Goal: Task Accomplishment & Management: Manage account settings

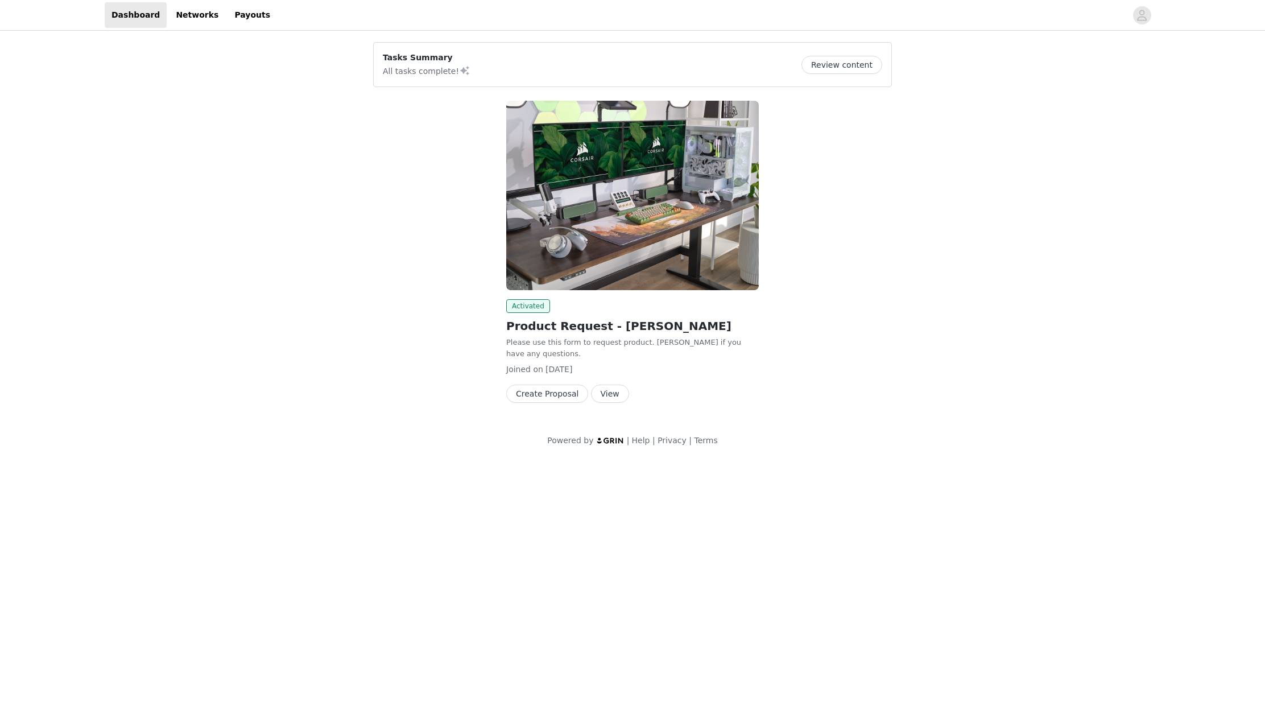
click at [611, 389] on button "View" at bounding box center [610, 394] width 38 height 18
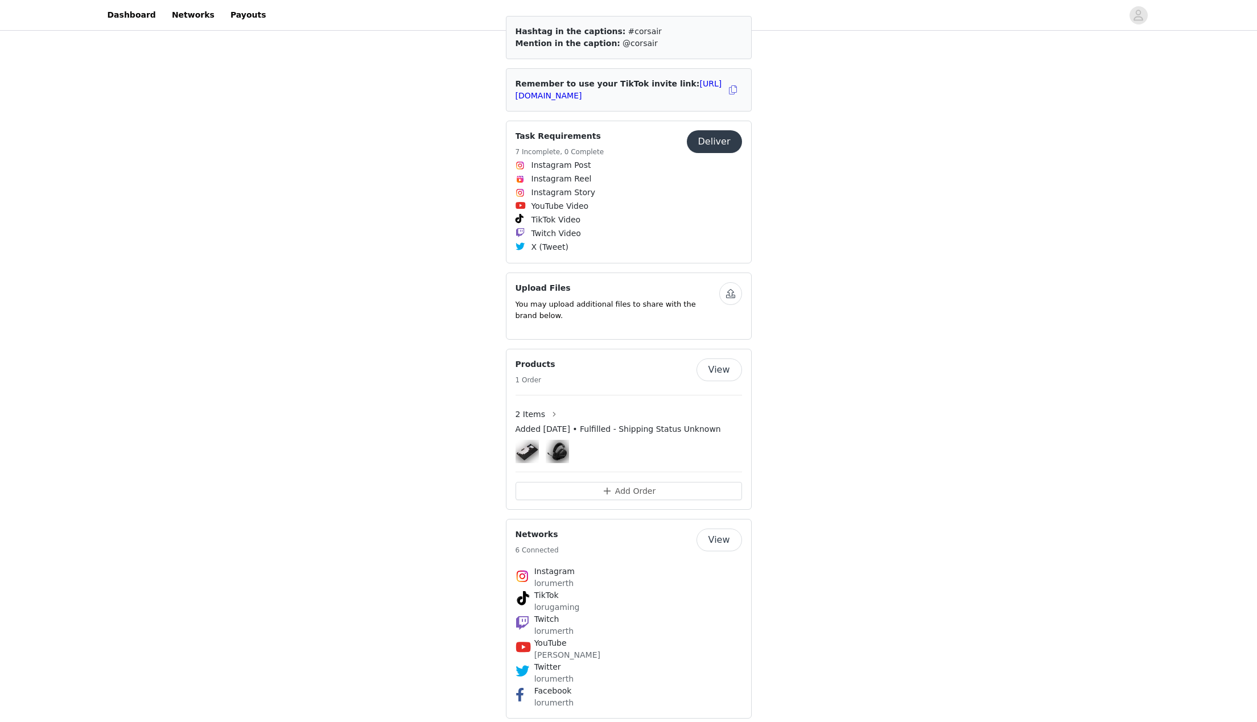
scroll to position [122, 0]
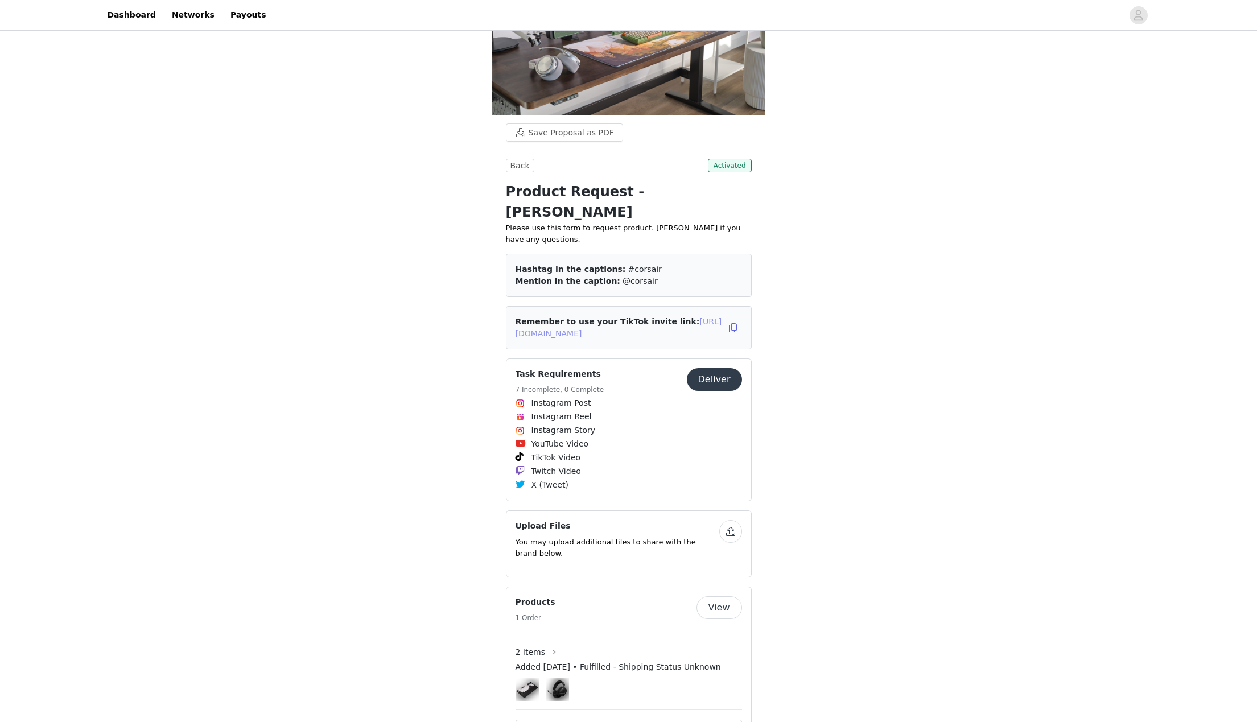
click at [619, 317] on link "[URL][DOMAIN_NAME]" at bounding box center [618, 327] width 206 height 21
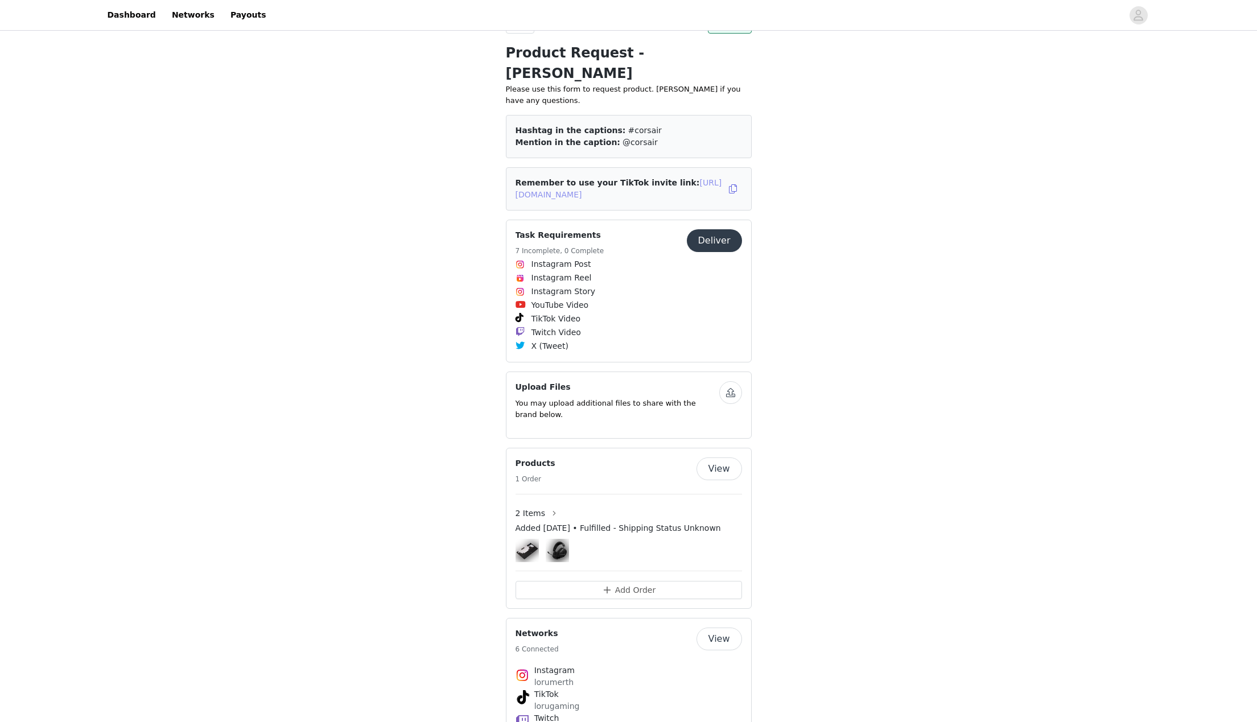
scroll to position [360, 0]
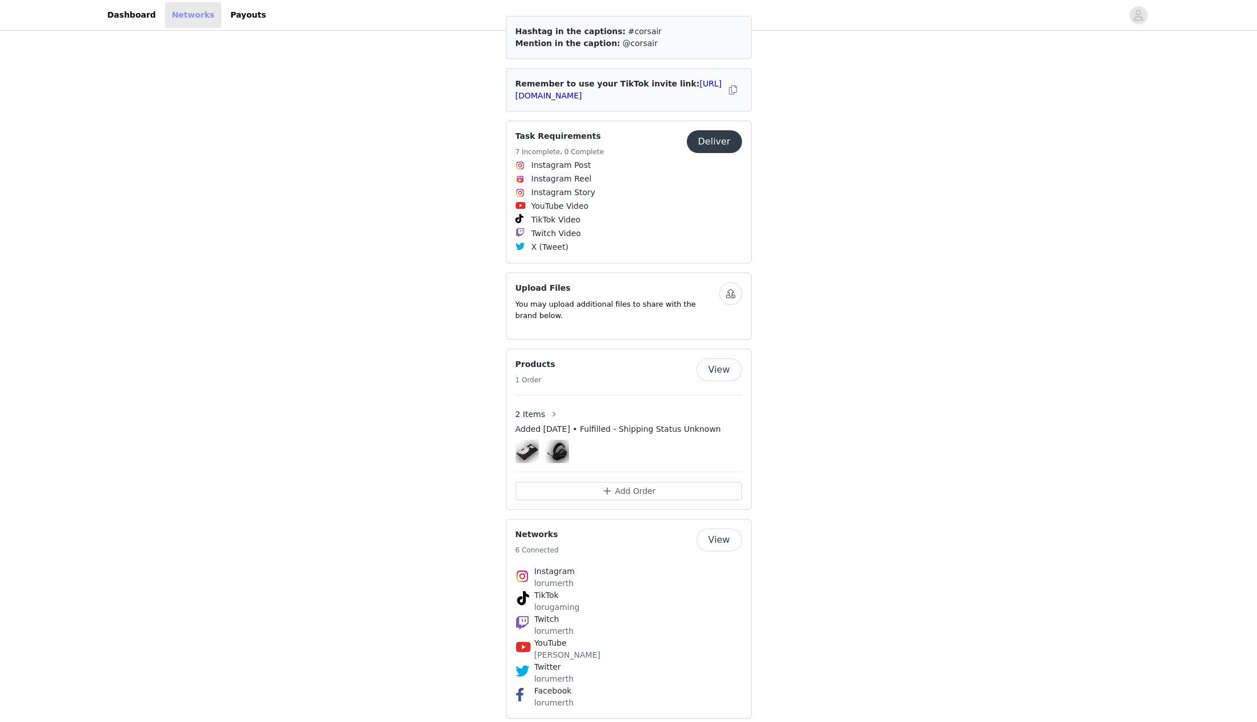
click at [183, 13] on link "Networks" at bounding box center [193, 15] width 56 height 26
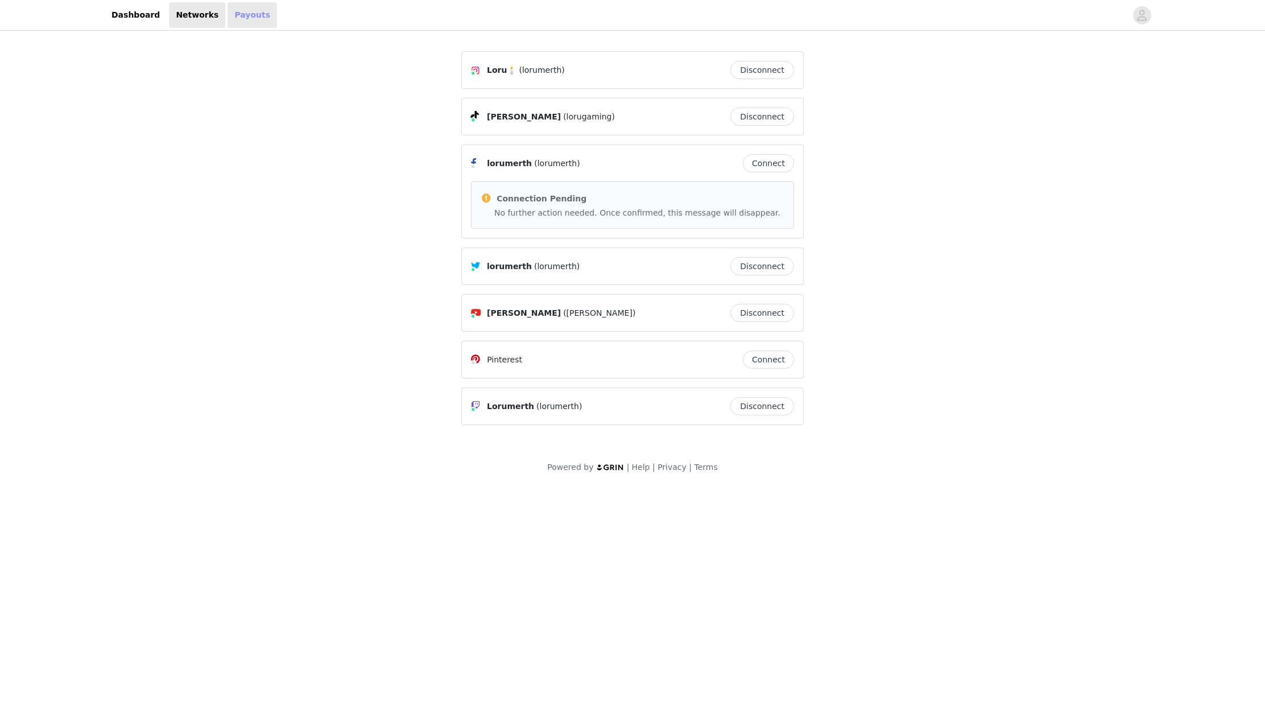
click at [254, 15] on link "Payouts" at bounding box center [252, 15] width 49 height 26
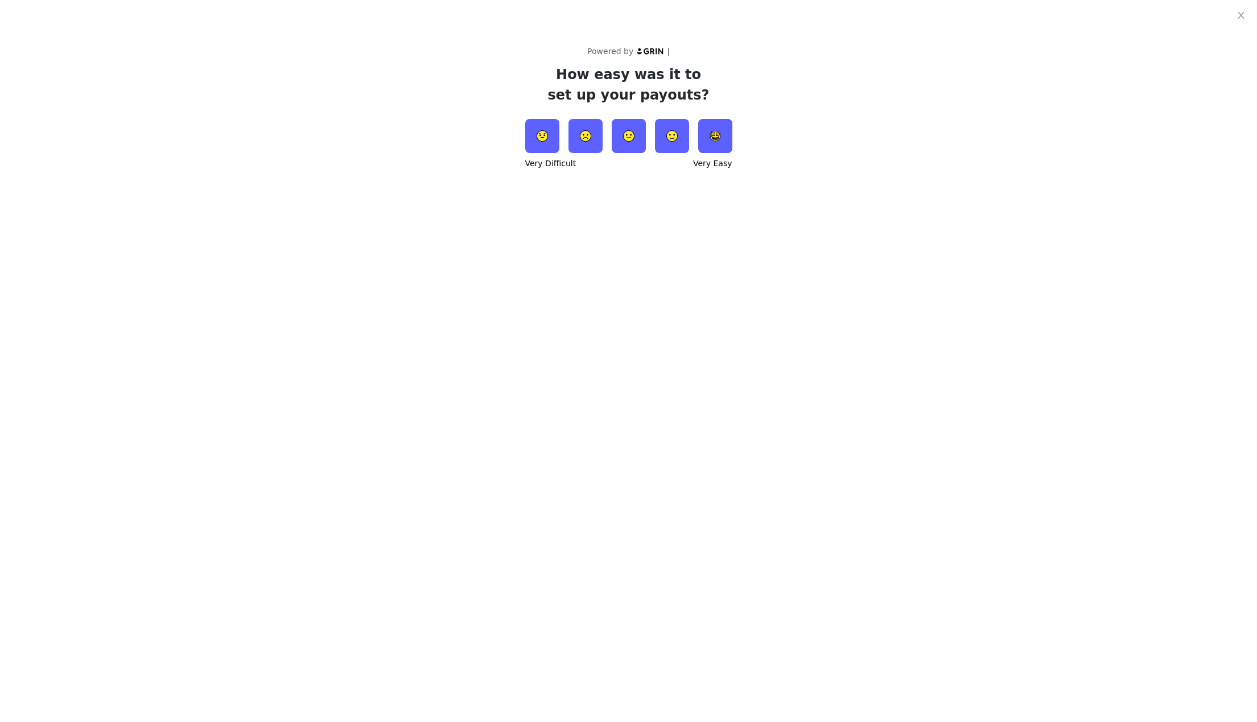
click at [411, 143] on div "Powered by | How easy was it to set up your payouts? Very Difficult Very Easy" at bounding box center [628, 85] width 1257 height 171
click at [1245, 16] on icon "icon: close" at bounding box center [1240, 15] width 9 height 9
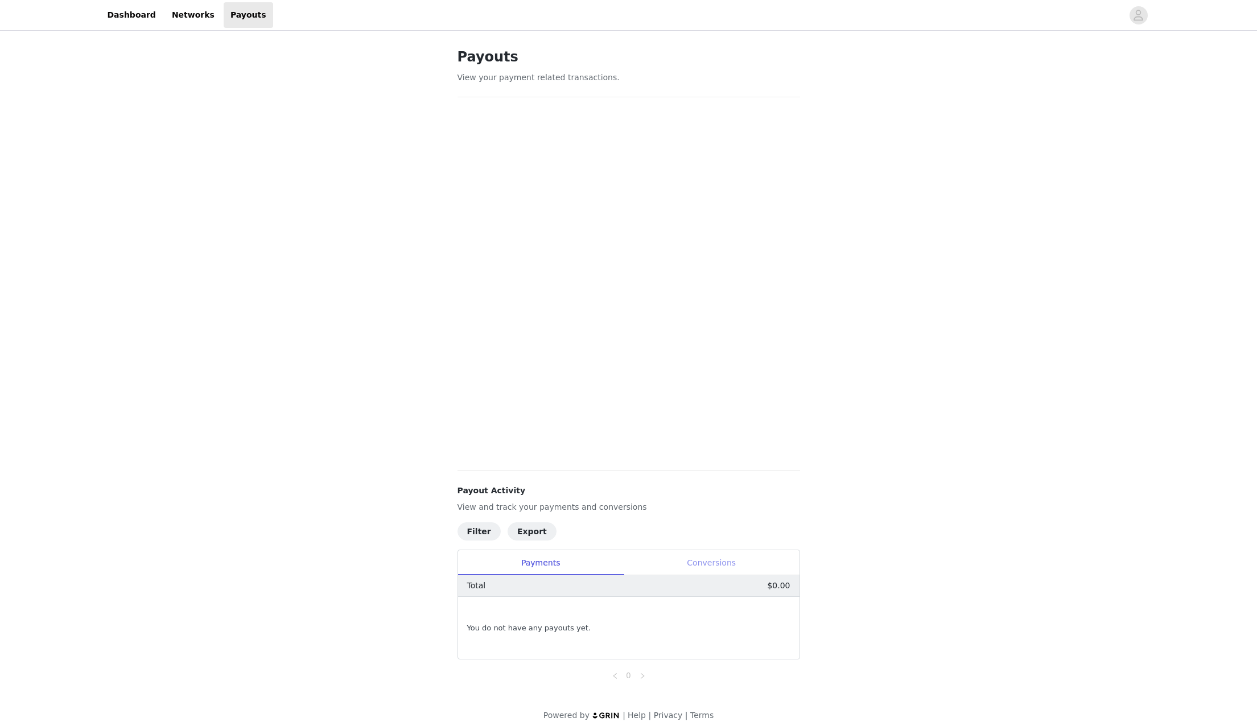
click at [731, 558] on div "Conversions" at bounding box center [711, 563] width 176 height 26
click at [569, 568] on div "Payments" at bounding box center [541, 563] width 166 height 26
click at [143, 3] on link "Dashboard" at bounding box center [132, 15] width 62 height 26
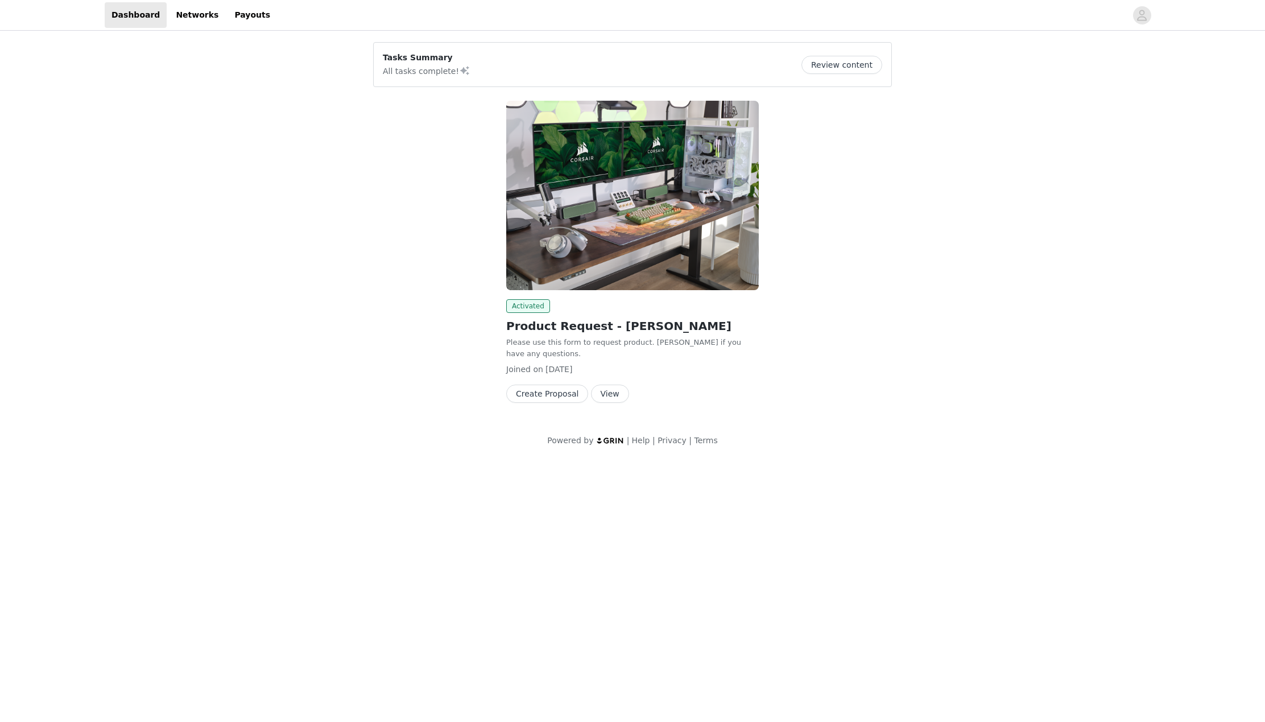
click at [602, 395] on button "View" at bounding box center [610, 394] width 38 height 18
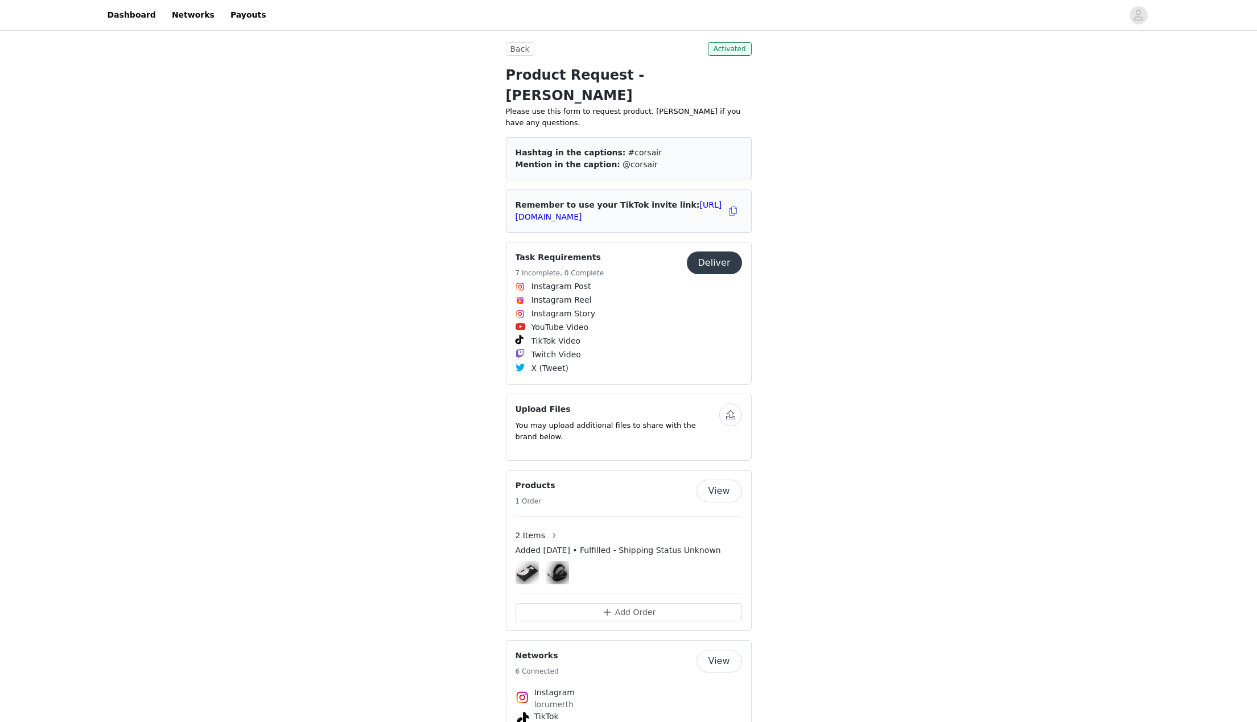
scroll to position [360, 0]
